Goal: Transaction & Acquisition: Purchase product/service

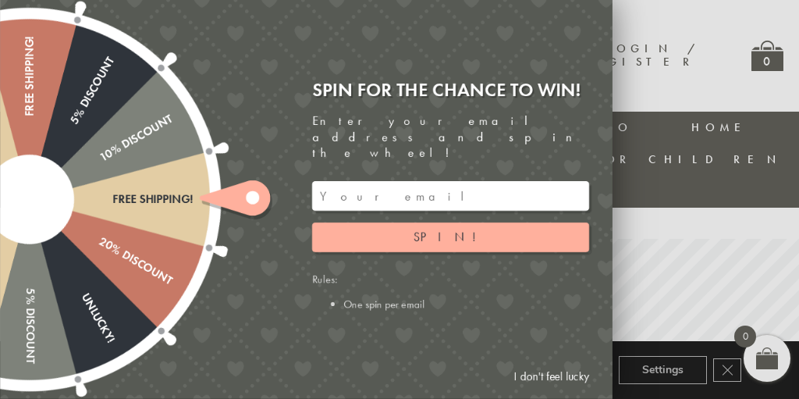
click at [473, 370] on div "Free shipping! 20% Discount Unlucky! 5% Discount 10% Discount Unlucky! 15% Disc…" at bounding box center [218, 199] width 788 height 399
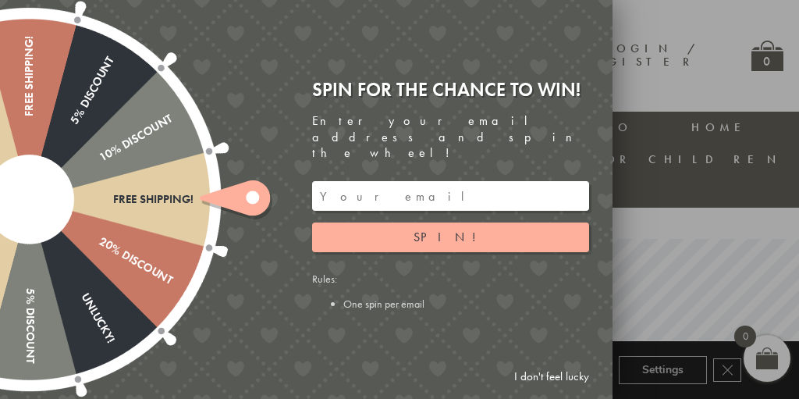
click at [535, 377] on link "I don't feel lucky" at bounding box center [551, 376] width 91 height 29
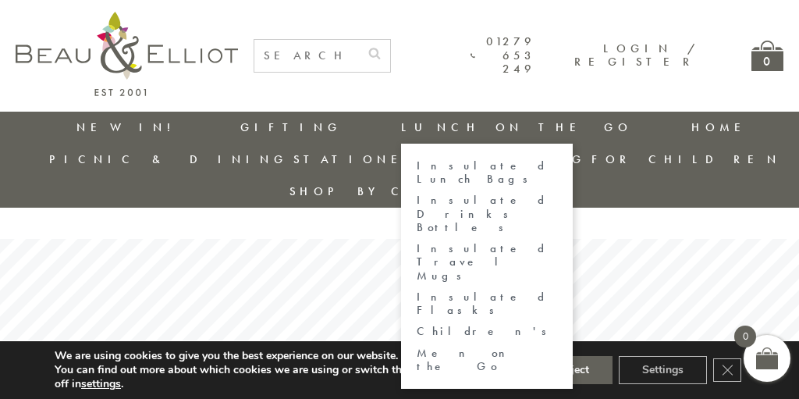
click at [417, 165] on link "Insulated Lunch Bags" at bounding box center [487, 172] width 140 height 27
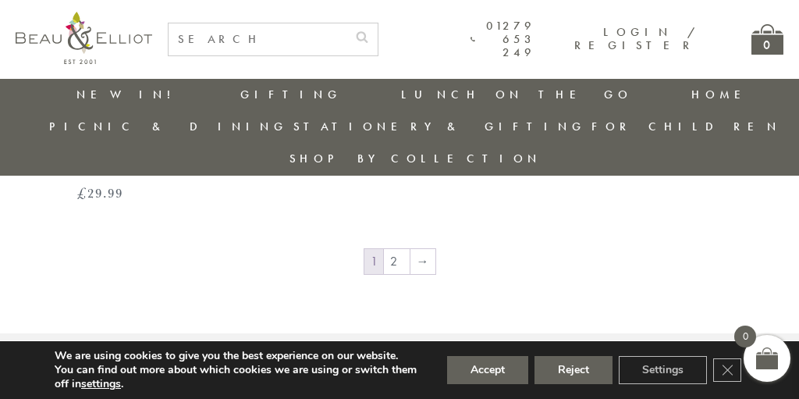
scroll to position [2554, 0]
click at [396, 247] on link "2" at bounding box center [397, 259] width 26 height 25
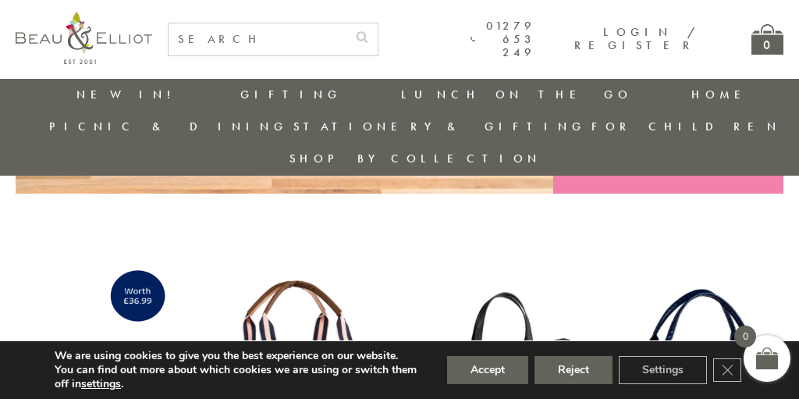
scroll to position [515, 0]
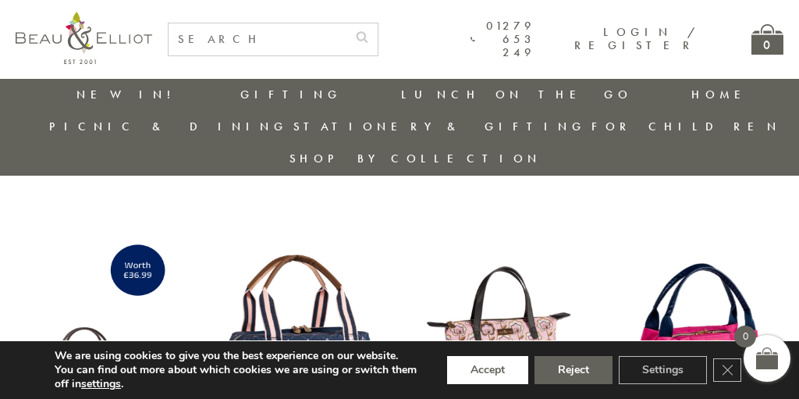
click at [476, 376] on button "Accept" at bounding box center [487, 370] width 81 height 28
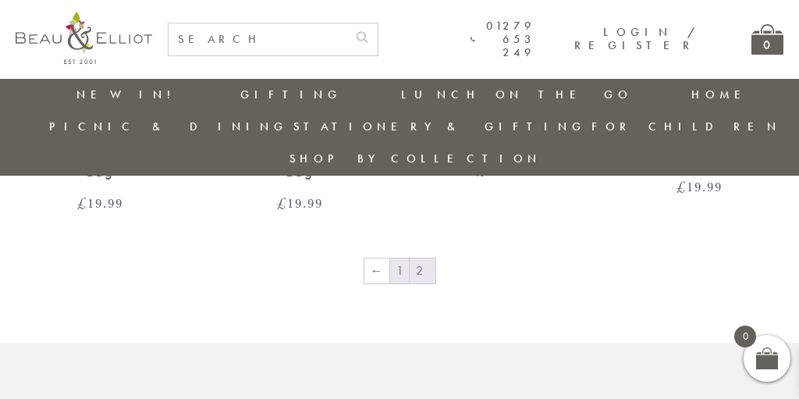
scroll to position [1277, 0]
click at [403, 257] on link "1" at bounding box center [399, 269] width 19 height 25
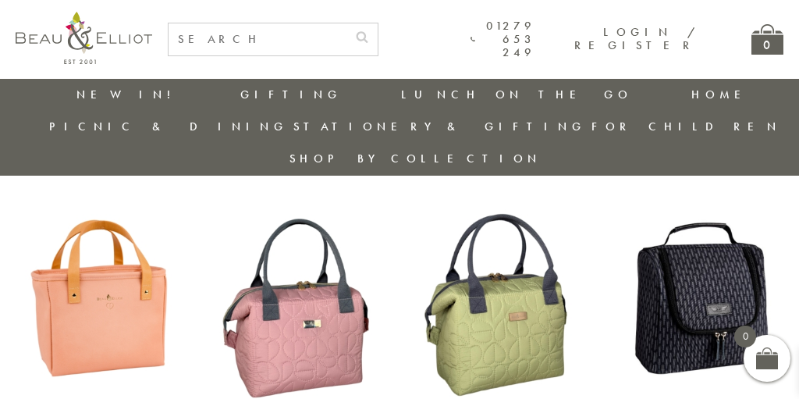
scroll to position [1380, 0]
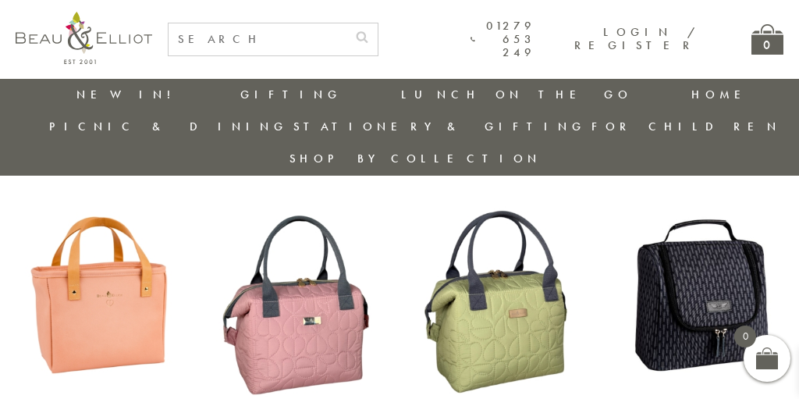
click at [669, 247] on img at bounding box center [699, 294] width 169 height 218
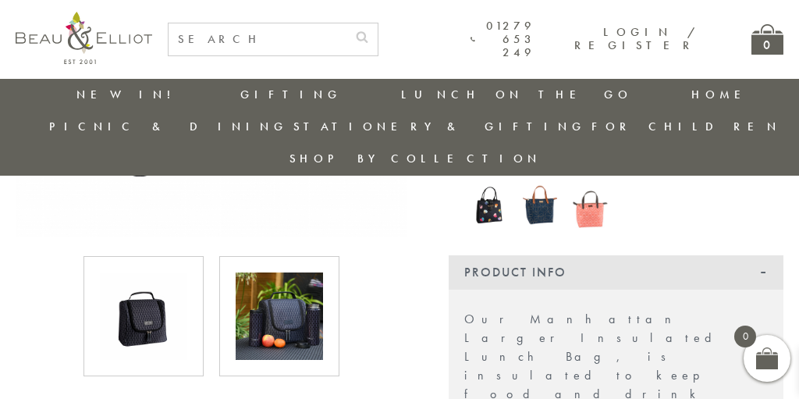
scroll to position [385, 0]
click at [282, 286] on img at bounding box center [279, 315] width 87 height 87
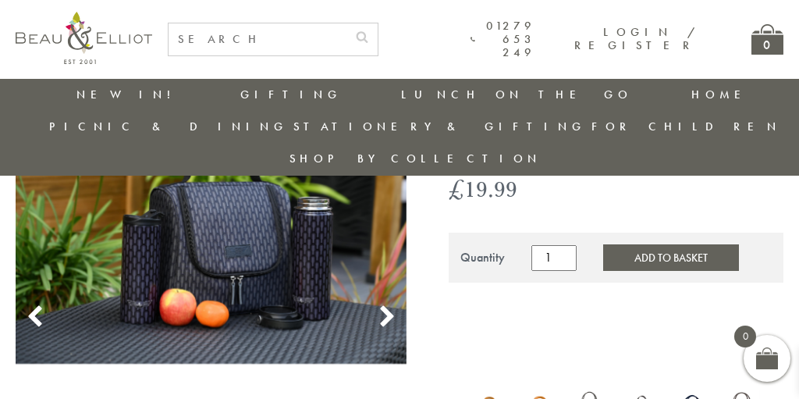
scroll to position [118, 0]
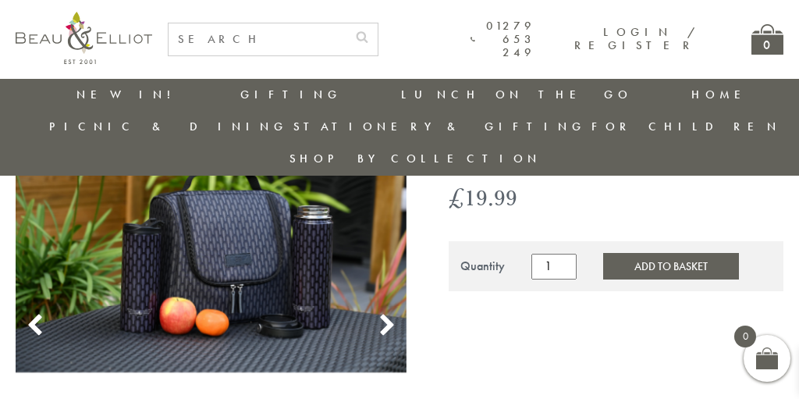
click at [385, 314] on use at bounding box center [386, 324] width 13 height 21
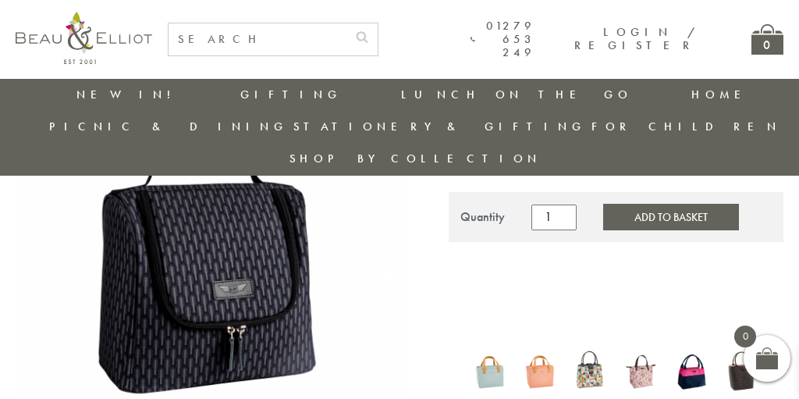
scroll to position [194, 0]
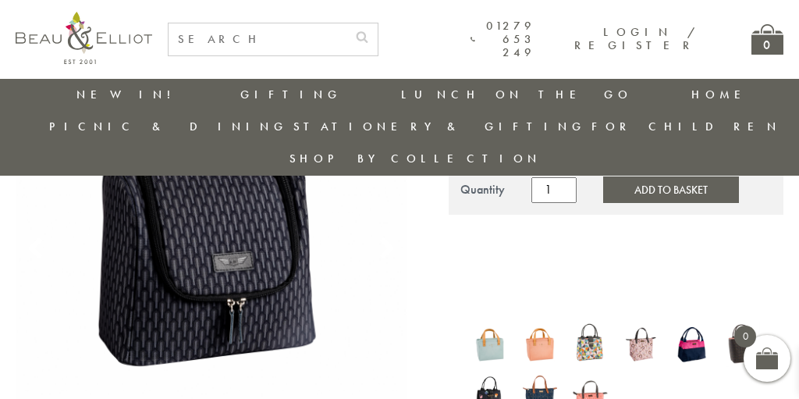
click at [496, 321] on img at bounding box center [489, 344] width 35 height 47
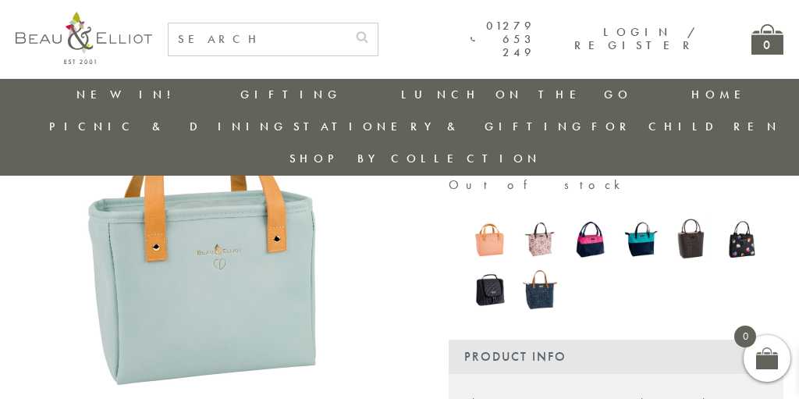
scroll to position [177, 0]
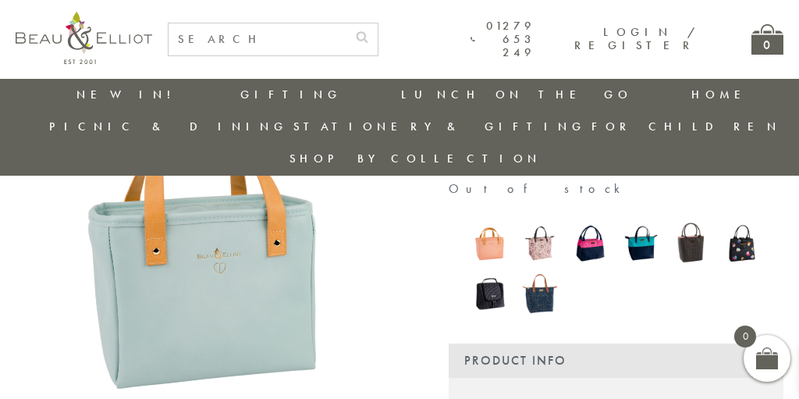
click at [528, 270] on img at bounding box center [540, 293] width 35 height 47
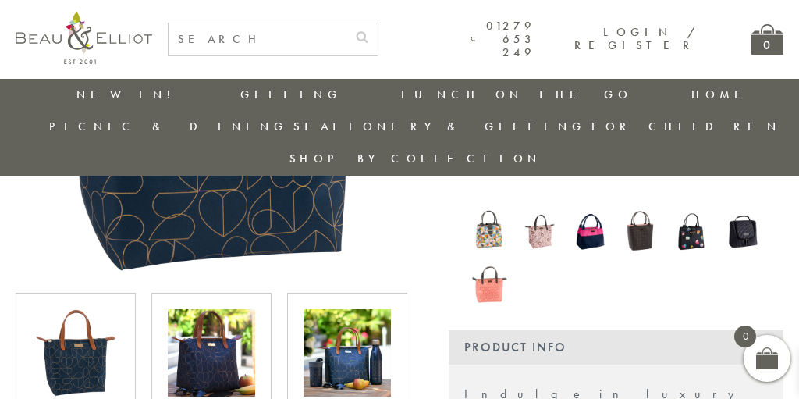
scroll to position [346, 0]
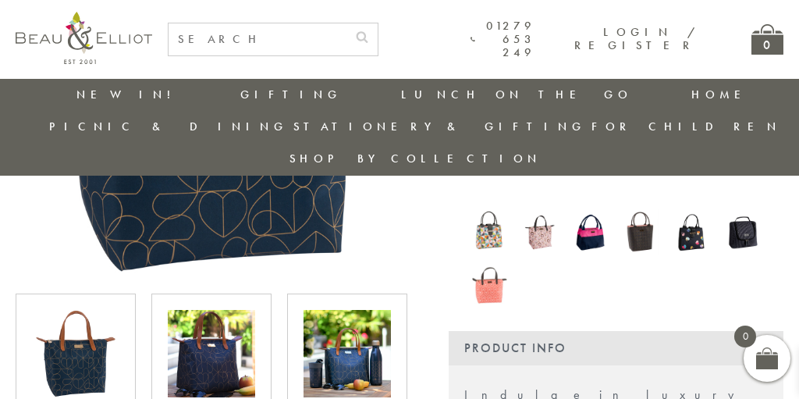
click at [635, 214] on img at bounding box center [640, 231] width 35 height 45
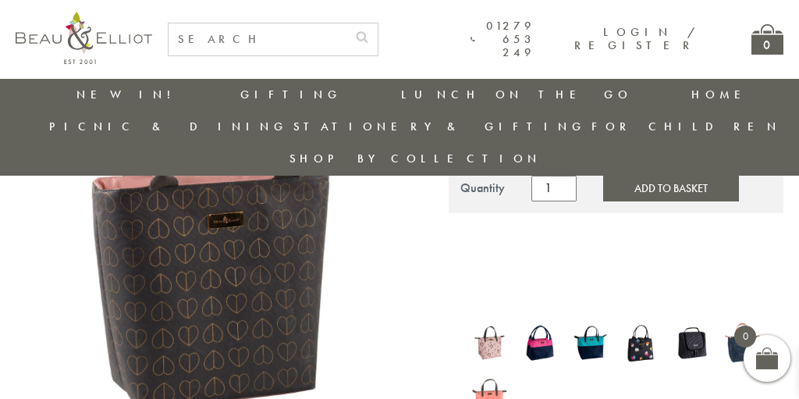
scroll to position [197, 0]
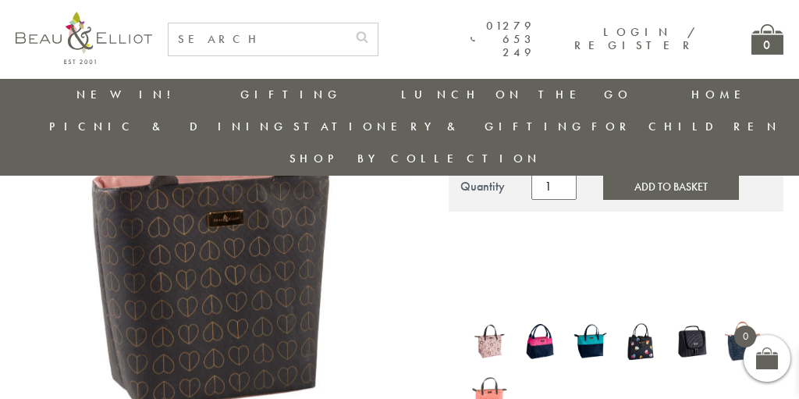
click at [492, 318] on img at bounding box center [489, 340] width 35 height 45
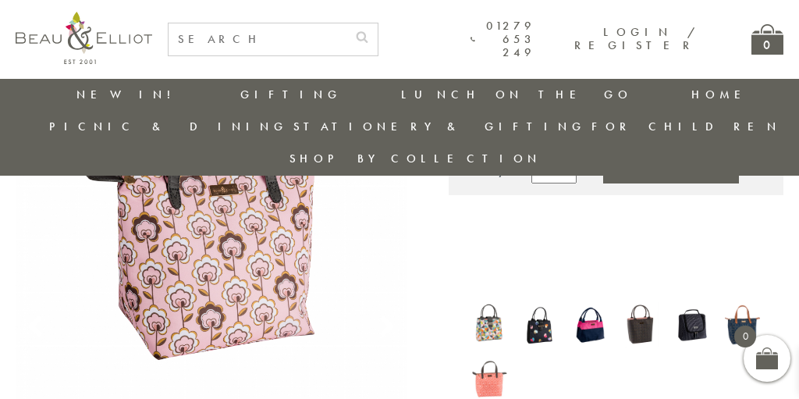
scroll to position [216, 0]
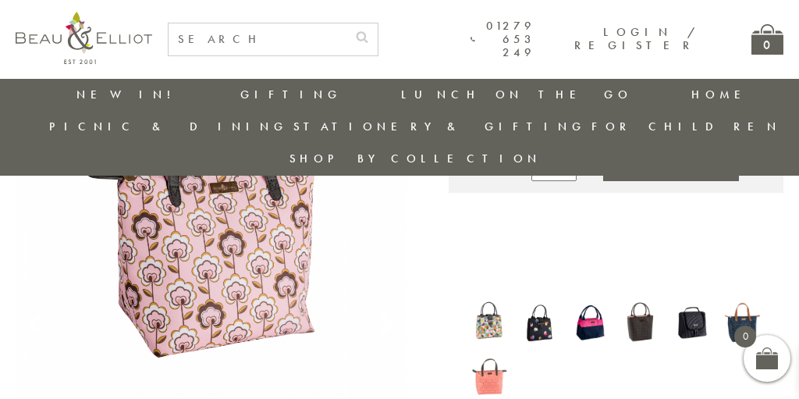
click at [690, 300] on img at bounding box center [691, 322] width 35 height 45
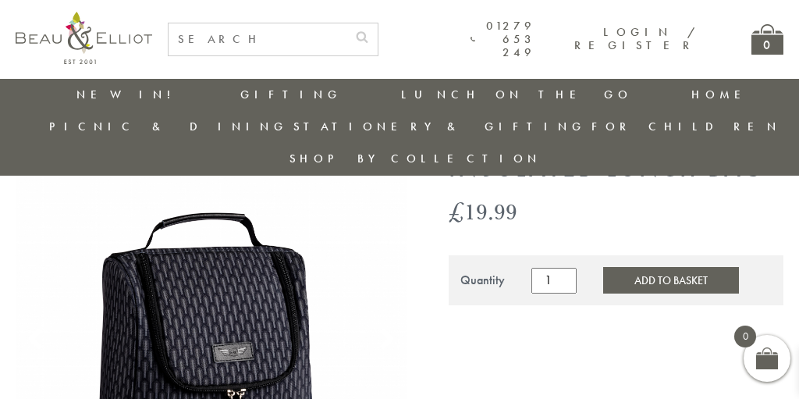
scroll to position [101, 0]
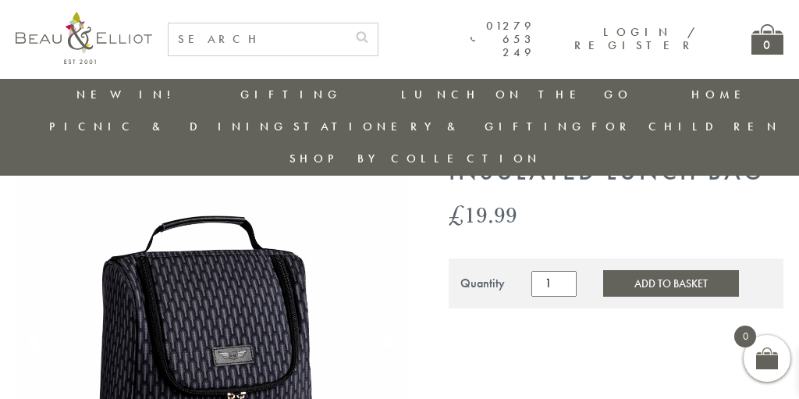
click at [183, 316] on img at bounding box center [211, 325] width 391 height 391
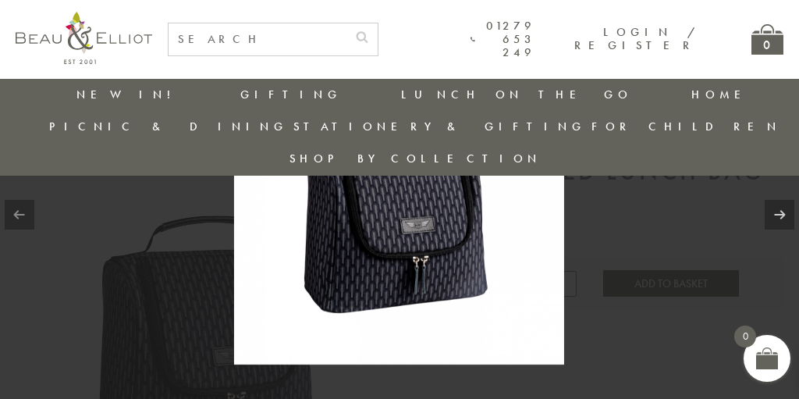
click at [421, 268] on img at bounding box center [399, 199] width 330 height 330
